Goal: Transaction & Acquisition: Purchase product/service

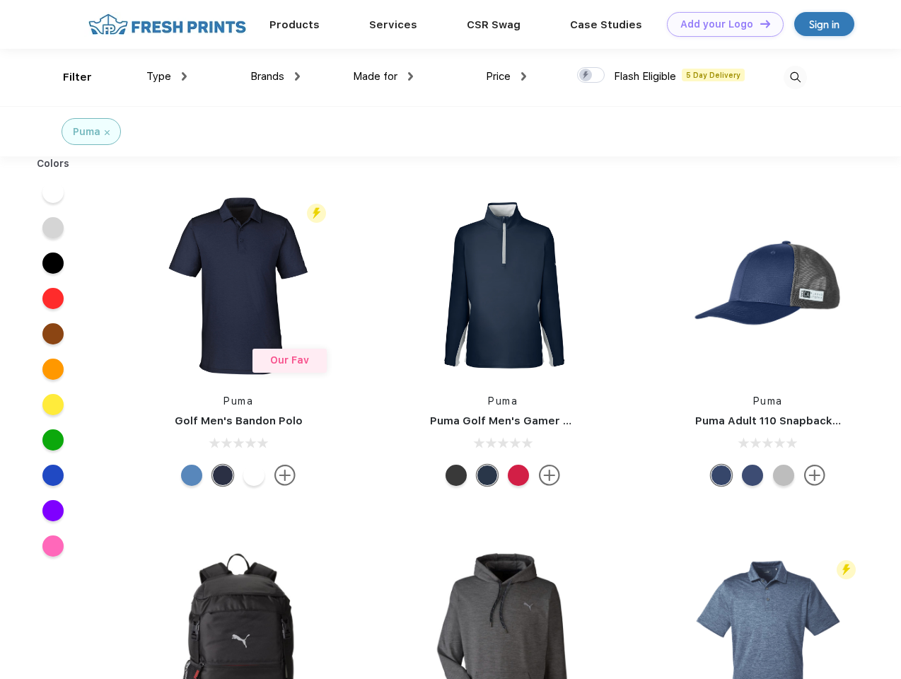
click at [720, 24] on link "Add your Logo Design Tool" at bounding box center [725, 24] width 117 height 25
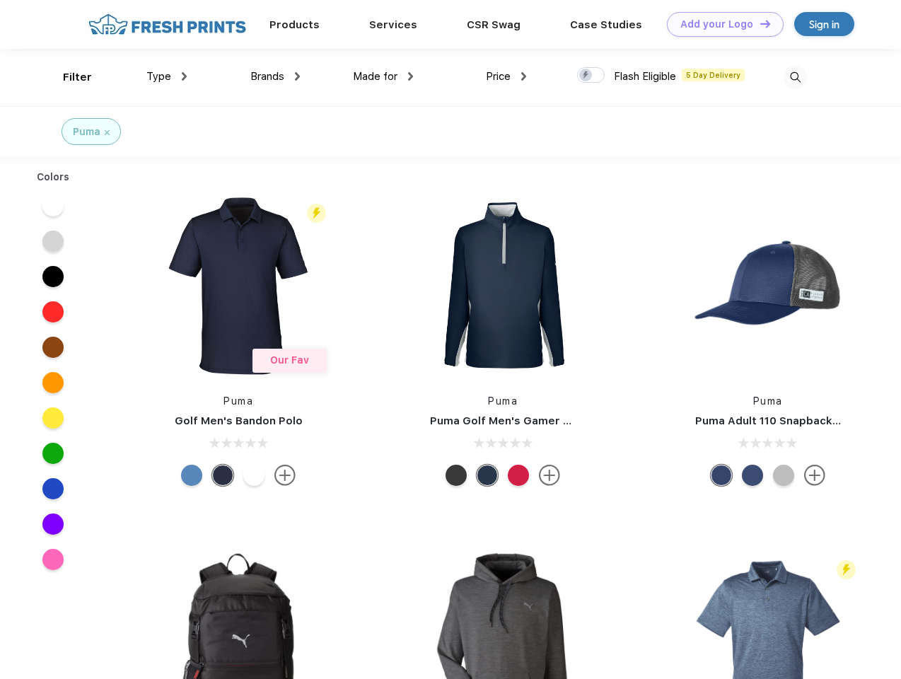
click at [0, 0] on div "Design Tool" at bounding box center [0, 0] width 0 height 0
click at [759, 23] on link "Add your Logo Design Tool" at bounding box center [725, 24] width 117 height 25
click at [68, 77] on div "Filter" at bounding box center [77, 77] width 29 height 16
click at [167, 76] on span "Type" at bounding box center [158, 76] width 25 height 13
click at [275, 76] on span "Brands" at bounding box center [267, 76] width 34 height 13
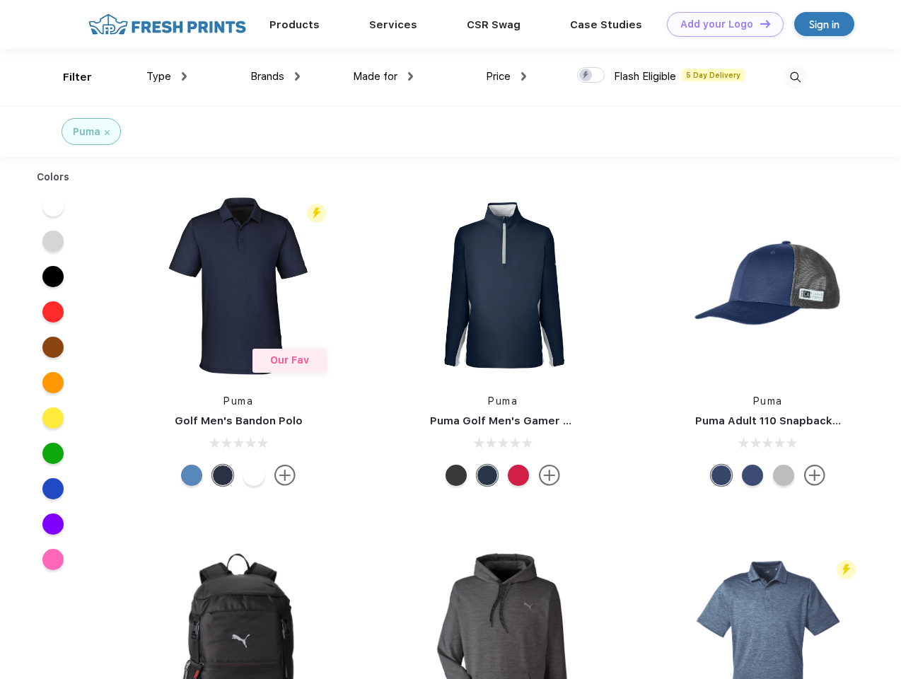
click at [383, 76] on span "Made for" at bounding box center [375, 76] width 45 height 13
click at [507, 76] on span "Price" at bounding box center [498, 76] width 25 height 13
click at [591, 76] on div at bounding box center [591, 75] width 28 height 16
click at [586, 76] on input "checkbox" at bounding box center [581, 70] width 9 height 9
click at [795, 77] on img at bounding box center [795, 77] width 23 height 23
